Goal: Task Accomplishment & Management: Manage account settings

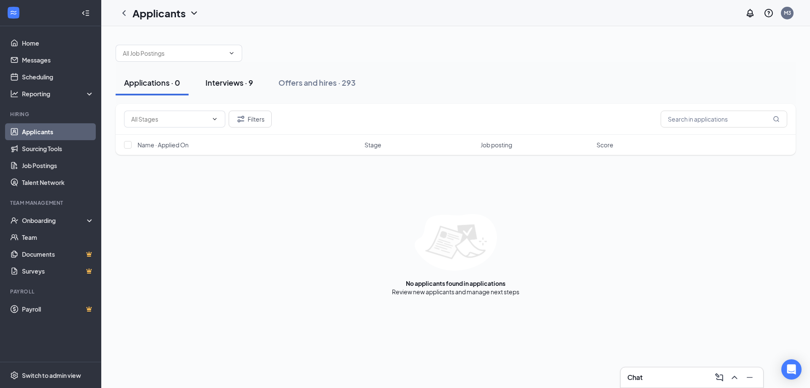
click at [216, 83] on div "Interviews · 9" at bounding box center [229, 82] width 48 height 11
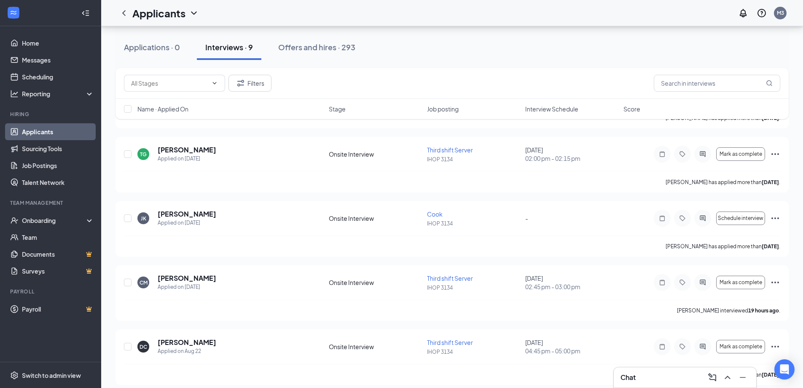
scroll to position [354, 0]
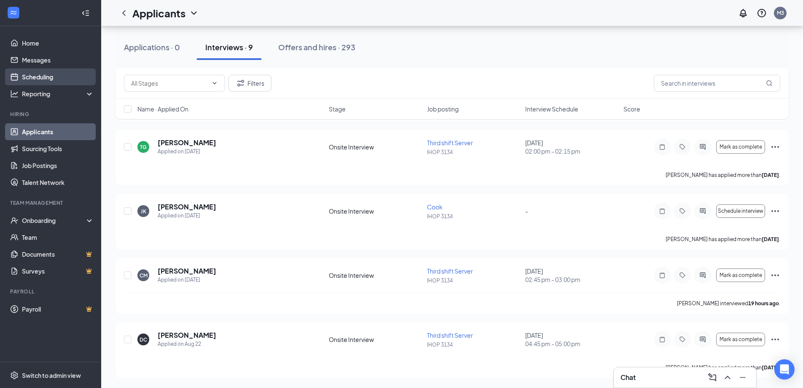
click at [51, 77] on link "Scheduling" at bounding box center [58, 76] width 72 height 17
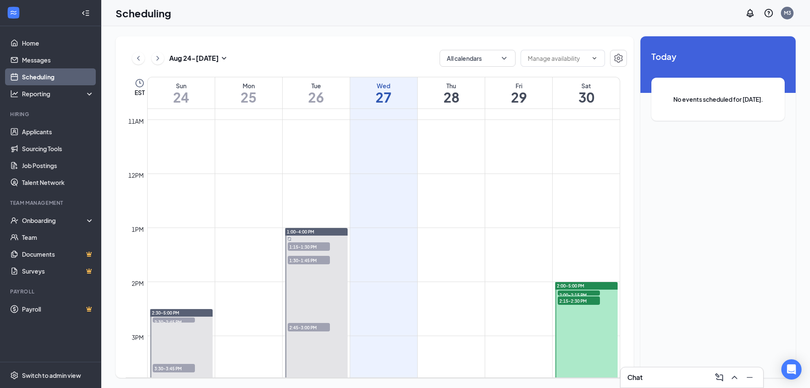
scroll to position [625, 0]
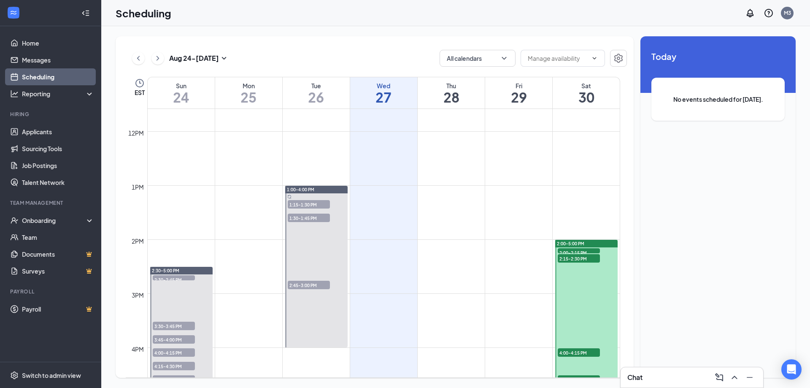
drag, startPoint x: 178, startPoint y: 277, endPoint x: 185, endPoint y: 264, distance: 14.5
click at [178, 277] on span "2:30-2:45 PM" at bounding box center [174, 279] width 42 height 8
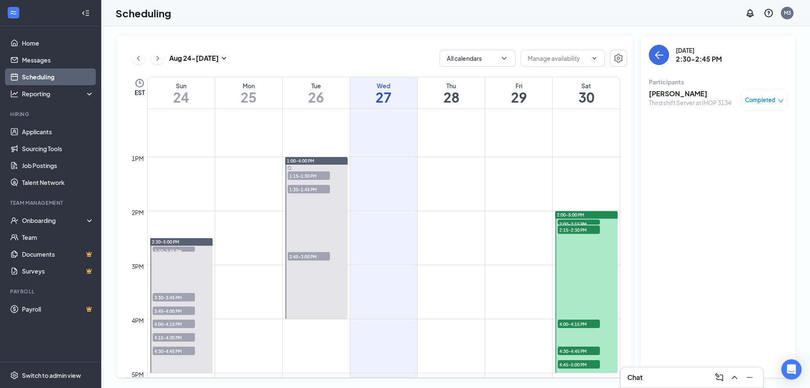
scroll to position [710, 0]
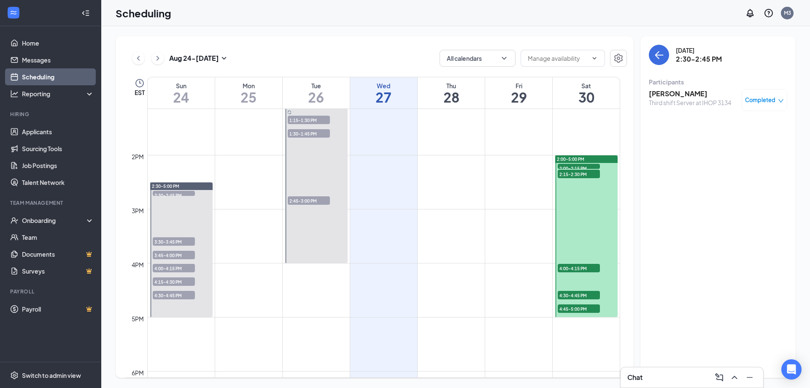
click at [168, 241] on span "3:30-3:45 PM" at bounding box center [174, 241] width 42 height 8
click at [162, 252] on span "3:45-4:00 PM" at bounding box center [174, 254] width 42 height 8
click at [163, 263] on div "4:00-4:15 PM 1" at bounding box center [174, 268] width 44 height 10
click at [668, 92] on h3 "[PERSON_NAME]" at bounding box center [690, 93] width 82 height 9
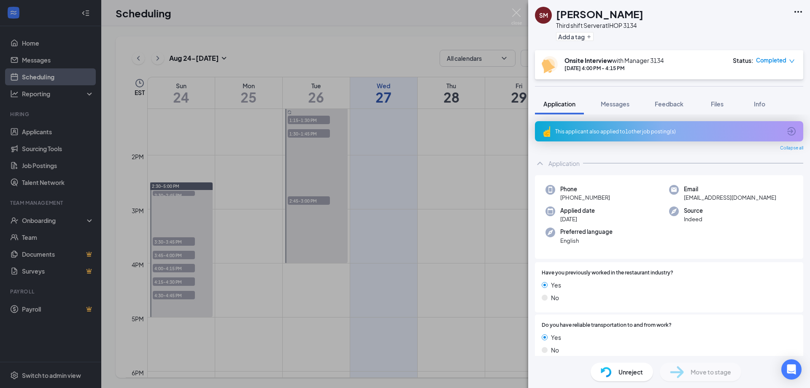
click at [613, 132] on div "This applicant also applied to 1 other job posting(s)" at bounding box center [668, 131] width 226 height 7
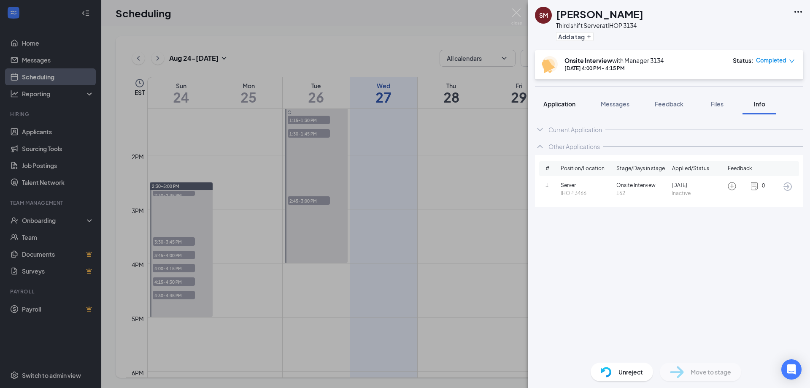
click at [554, 102] on span "Application" at bounding box center [559, 104] width 32 height 8
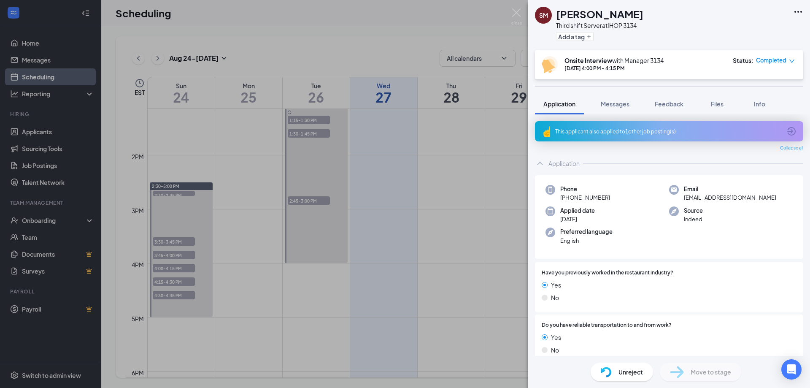
click at [801, 7] on icon "Ellipses" at bounding box center [798, 12] width 10 height 10
click at [796, 10] on icon "Ellipses" at bounding box center [798, 12] width 10 height 10
click at [748, 30] on link "View full application" at bounding box center [734, 26] width 54 height 9
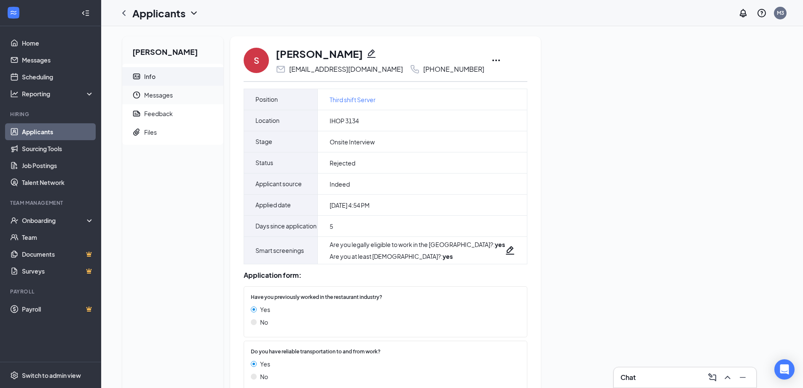
click at [150, 95] on span "Messages" at bounding box center [180, 95] width 73 height 19
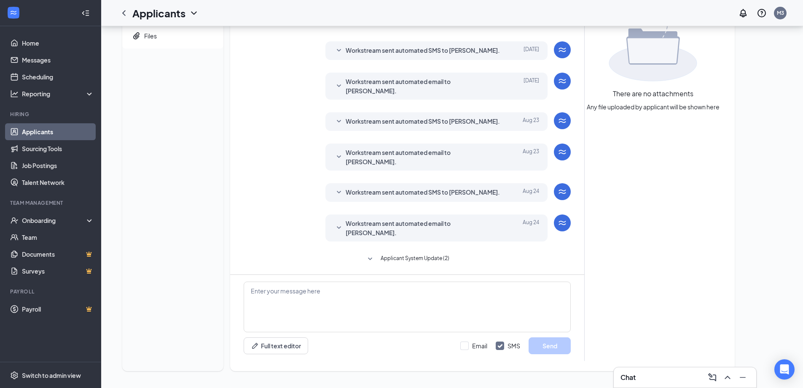
scroll to position [121, 0]
click at [365, 258] on icon "SmallChevronDown" at bounding box center [370, 259] width 10 height 10
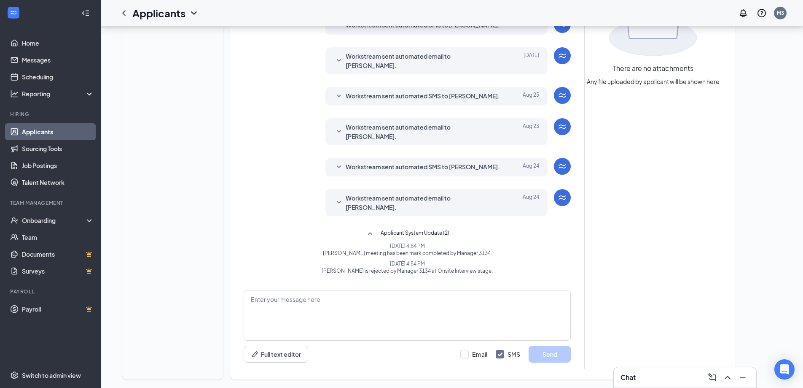
click at [337, 203] on icon "SmallChevronDown" at bounding box center [339, 202] width 4 height 3
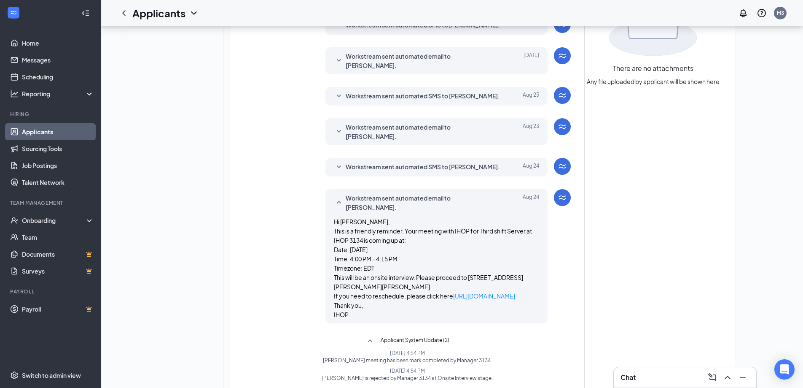
click at [336, 207] on icon "SmallChevronUp" at bounding box center [339, 202] width 10 height 10
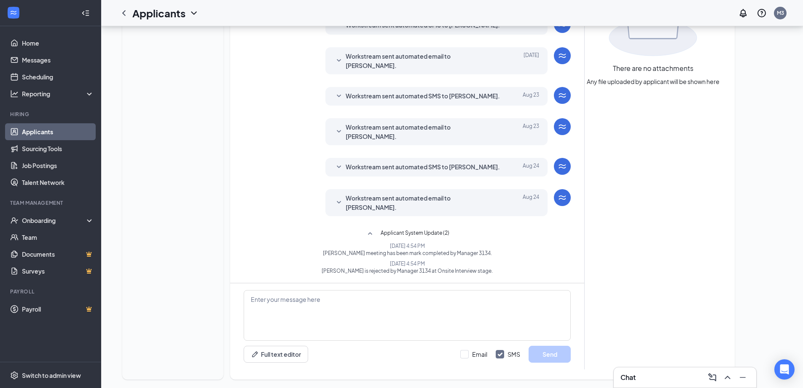
scroll to position [0, 0]
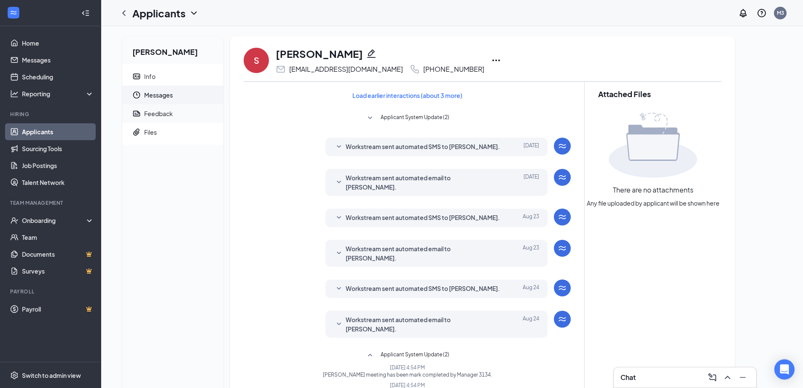
click at [167, 111] on div "Feedback" at bounding box center [158, 113] width 29 height 8
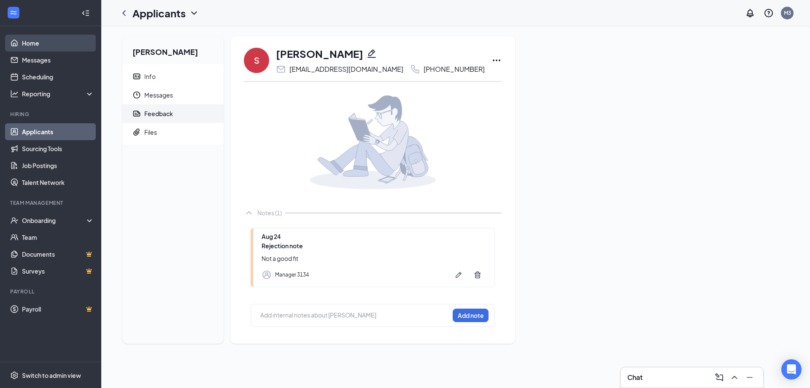
click at [32, 42] on link "Home" at bounding box center [58, 43] width 72 height 17
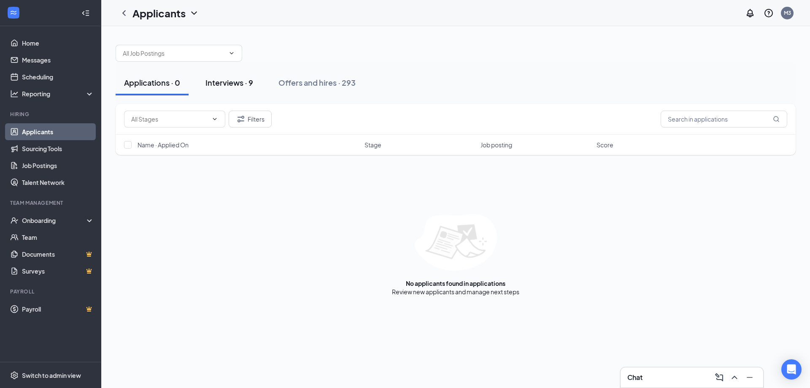
click at [228, 83] on div "Interviews · 9" at bounding box center [229, 82] width 48 height 11
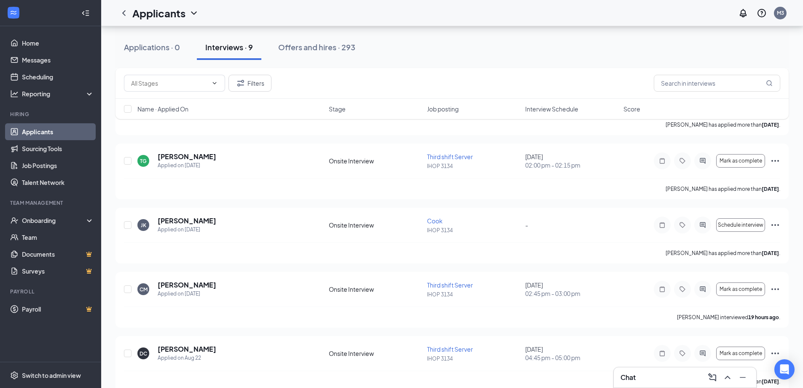
scroll to position [354, 0]
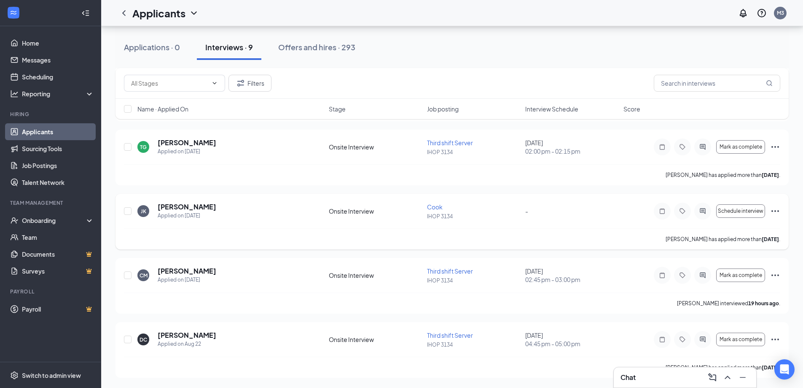
click at [776, 209] on icon "Ellipses" at bounding box center [775, 211] width 10 height 10
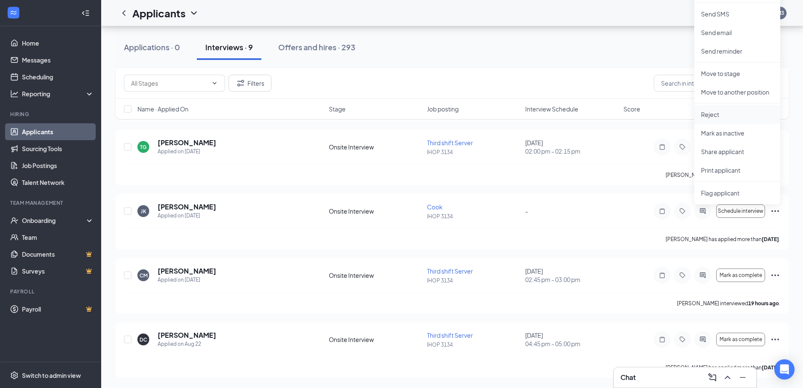
click at [708, 113] on p "Reject" at bounding box center [737, 114] width 73 height 8
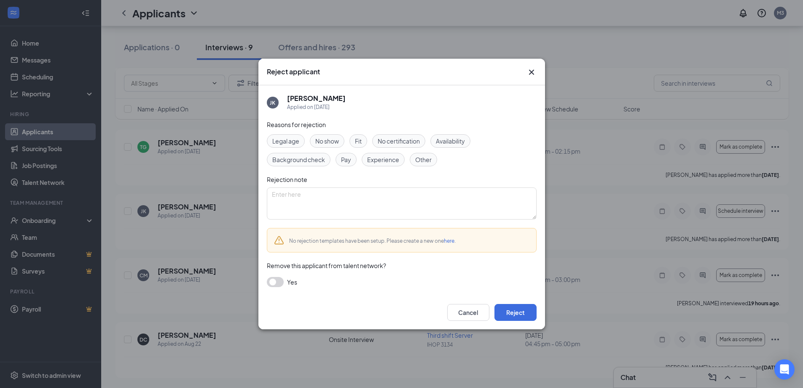
click at [420, 161] on span "Other" at bounding box center [423, 159] width 16 height 9
drag, startPoint x: 397, startPoint y: 198, endPoint x: 411, endPoint y: 198, distance: 13.9
click at [397, 198] on textarea at bounding box center [402, 203] width 270 height 32
type textarea "D"
type textarea "No interview scheduled"
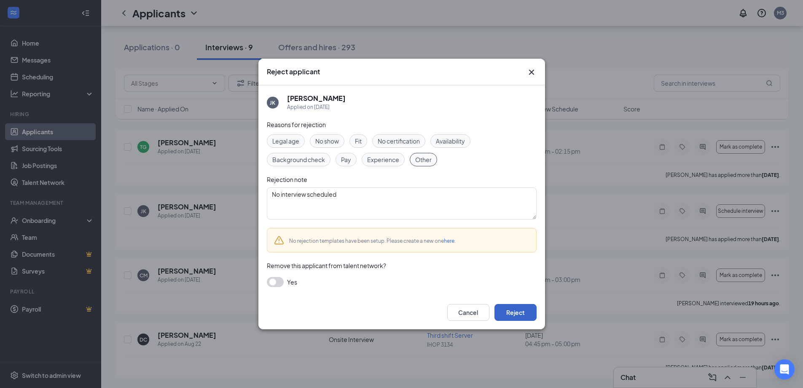
click at [517, 314] on button "Reject" at bounding box center [516, 312] width 42 height 17
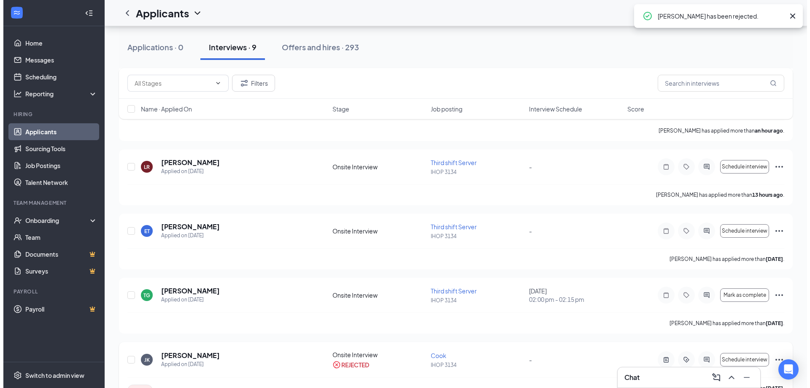
scroll to position [186, 0]
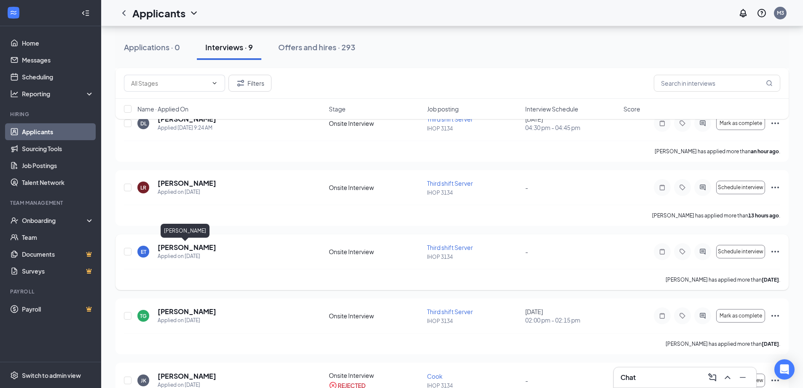
click at [170, 247] on h5 "Elijah Thacker" at bounding box center [187, 246] width 59 height 9
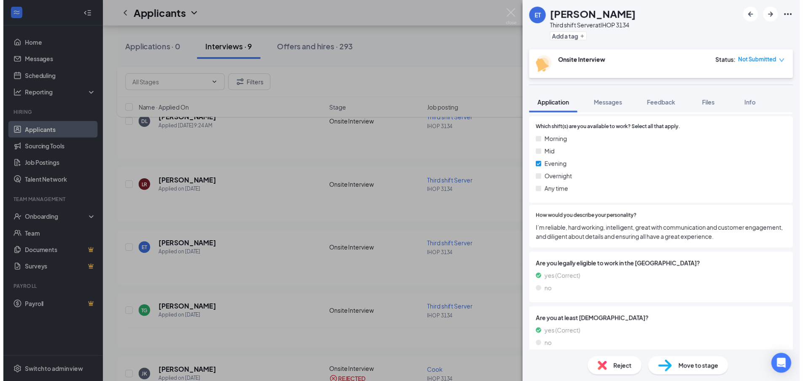
scroll to position [350, 0]
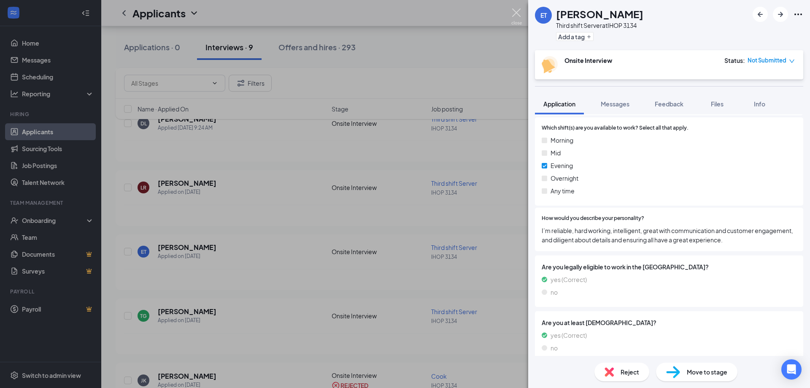
click at [515, 13] on img at bounding box center [516, 16] width 11 height 16
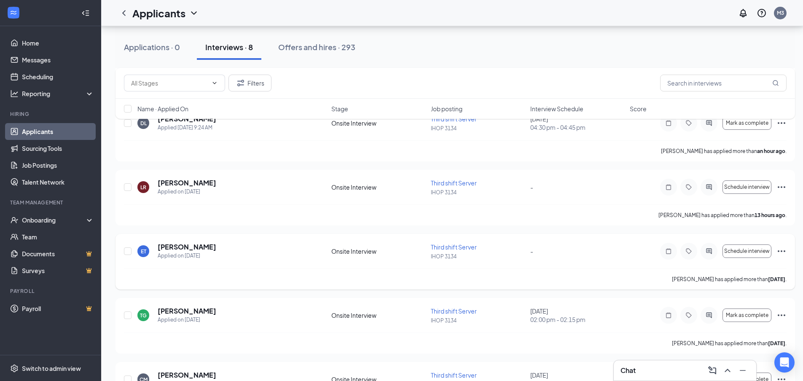
click at [785, 250] on icon "Ellipses" at bounding box center [782, 251] width 10 height 10
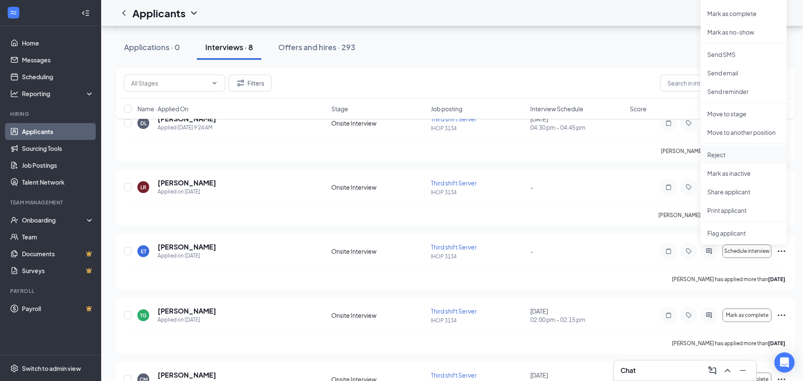
click at [715, 154] on p "Reject" at bounding box center [744, 155] width 73 height 8
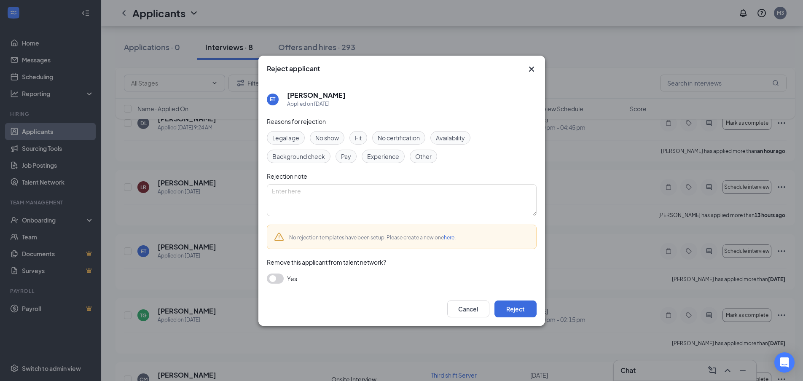
click at [419, 155] on span "Other" at bounding box center [423, 156] width 16 height 9
click at [388, 197] on textarea at bounding box center [402, 200] width 270 height 32
type textarea "No interview scheduled"
click at [517, 312] on button "Reject" at bounding box center [516, 309] width 42 height 17
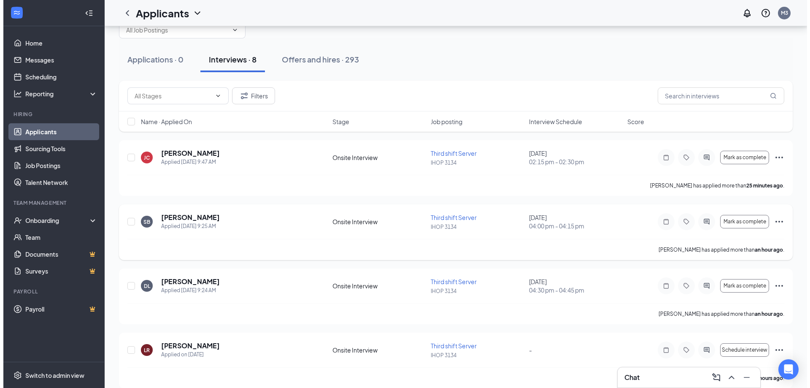
scroll to position [42, 0]
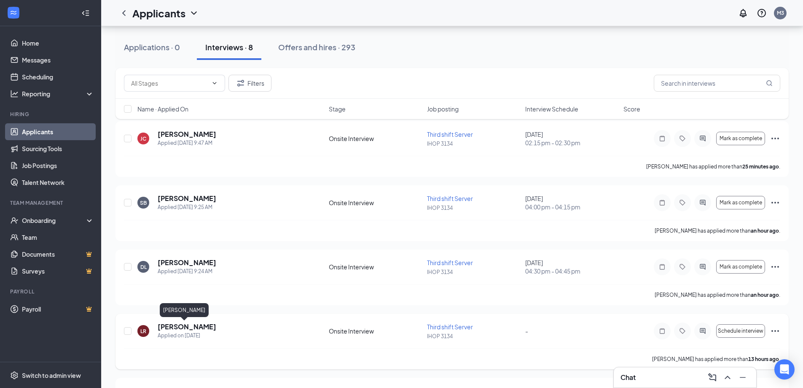
click at [172, 325] on h5 "Laura Renfro" at bounding box center [187, 326] width 59 height 9
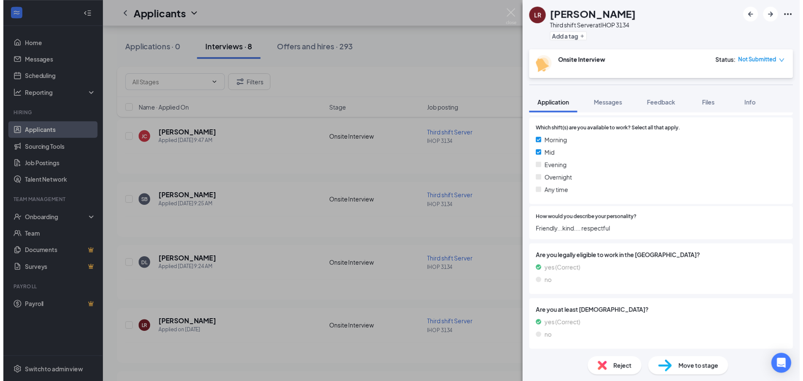
scroll to position [340, 0]
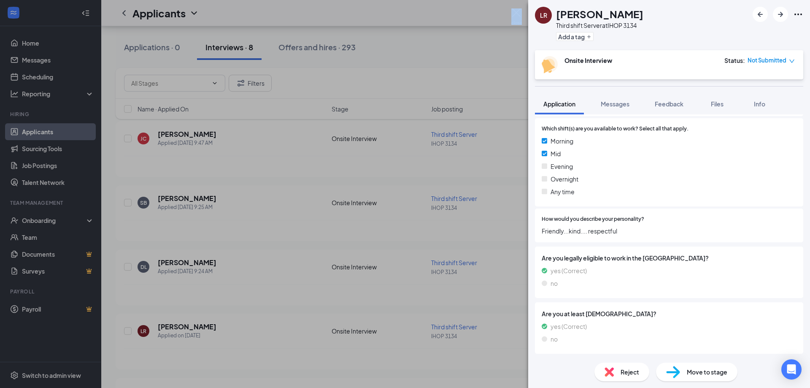
click at [521, 13] on div "LR Laura Renfro Third shift Server at IHOP 3134 Add a tag Onsite Interview Stat…" at bounding box center [405, 194] width 810 height 388
click at [514, 15] on img at bounding box center [516, 16] width 11 height 16
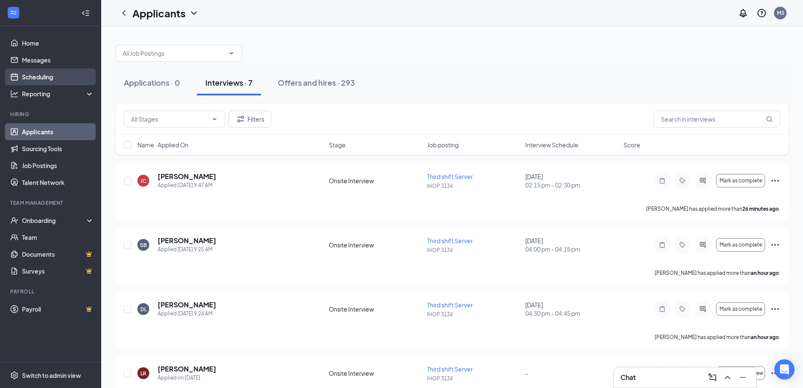
click at [43, 81] on link "Scheduling" at bounding box center [58, 76] width 72 height 17
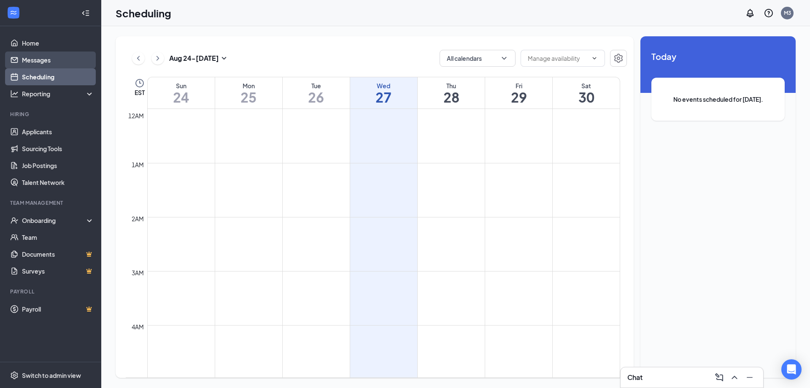
click at [45, 61] on link "Messages" at bounding box center [58, 59] width 72 height 17
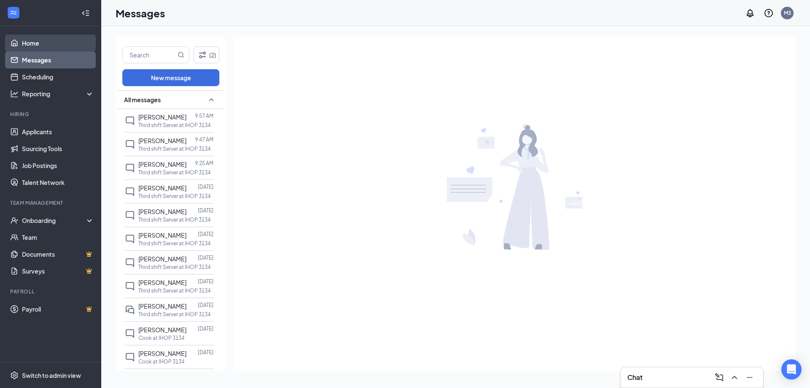
click at [27, 40] on link "Home" at bounding box center [58, 43] width 72 height 17
